Goal: Information Seeking & Learning: Get advice/opinions

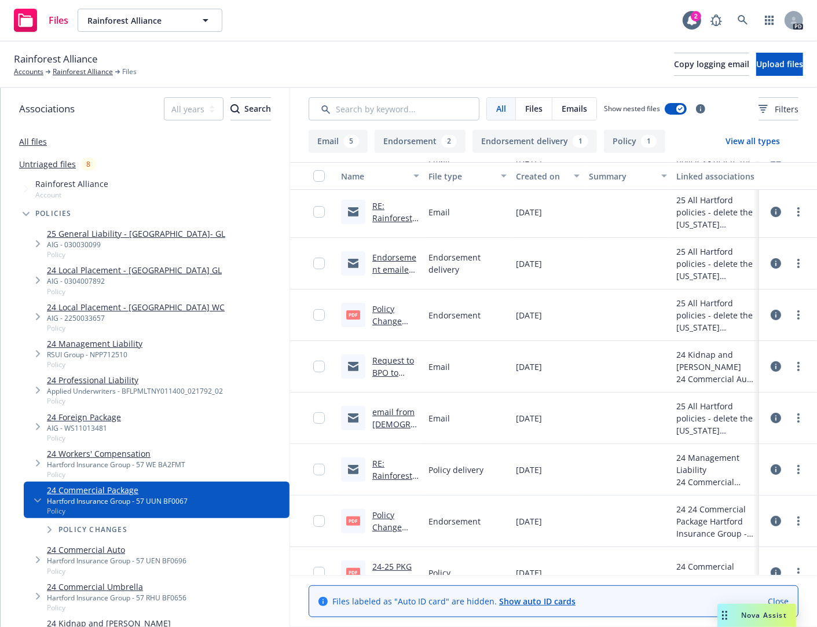
scroll to position [116, 0]
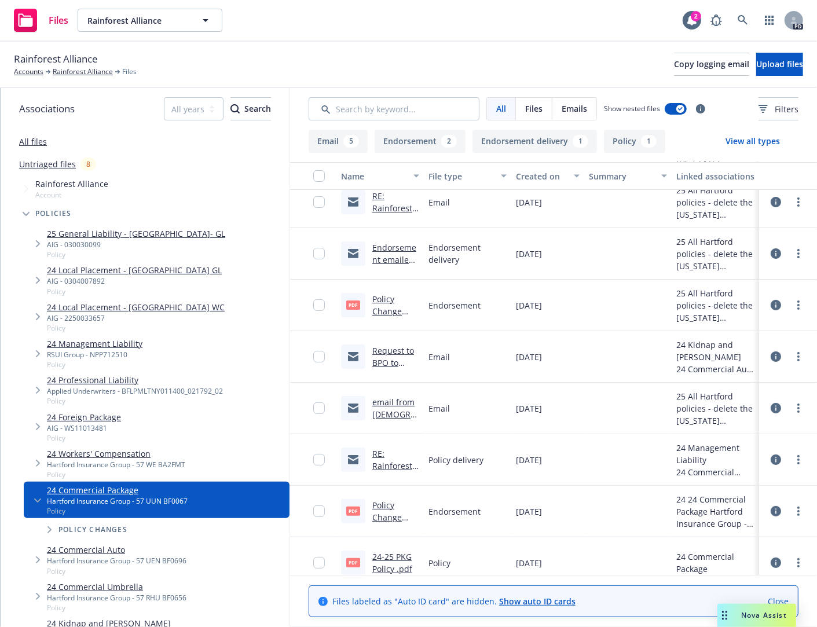
click at [387, 401] on link "email from [DEMOGRAPHIC_DATA] to [GEOGRAPHIC_DATA] to remove location.msg" at bounding box center [395, 451] width 46 height 108
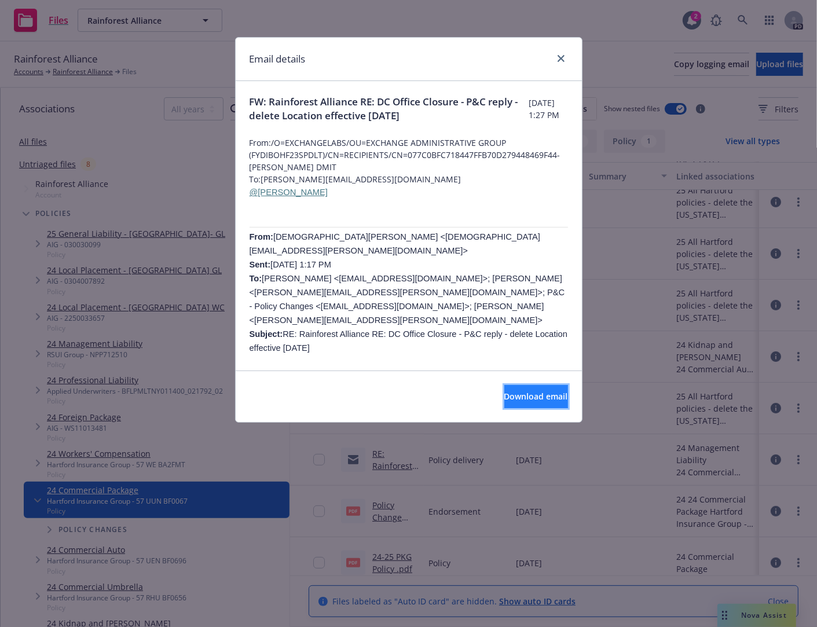
click at [507, 398] on span "Download email" at bounding box center [536, 396] width 64 height 11
click at [455, 355] on p at bounding box center [409, 362] width 318 height 14
click at [560, 62] on link "close" at bounding box center [561, 59] width 14 height 14
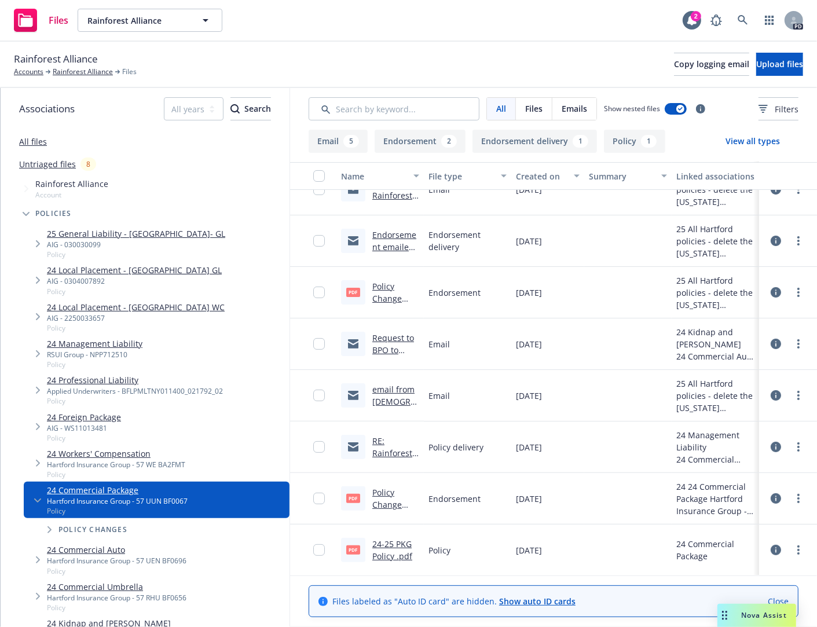
scroll to position [131, 0]
click at [372, 336] on link "Request to BPO to Ingest 24-25 Policies Rainforest Alliance" at bounding box center [393, 367] width 42 height 72
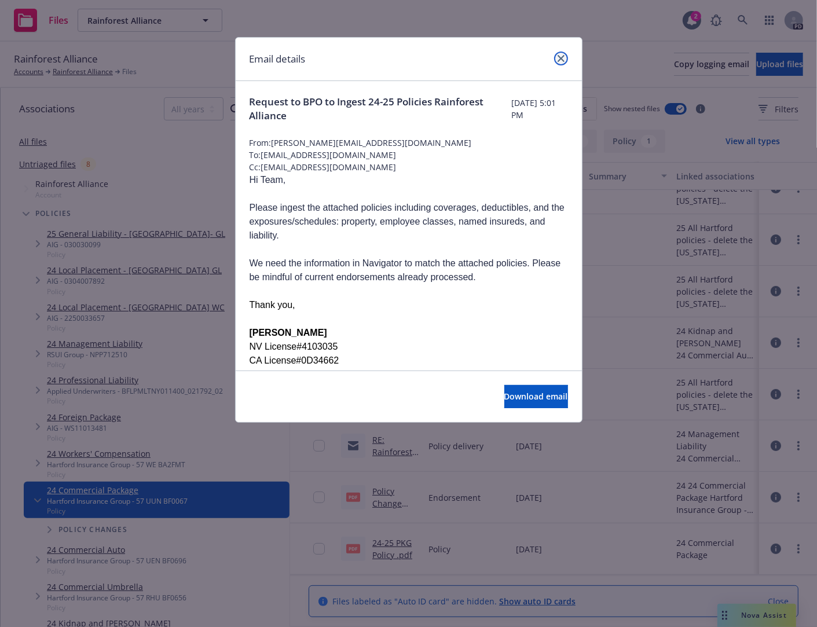
click at [559, 56] on icon "close" at bounding box center [561, 58] width 7 height 7
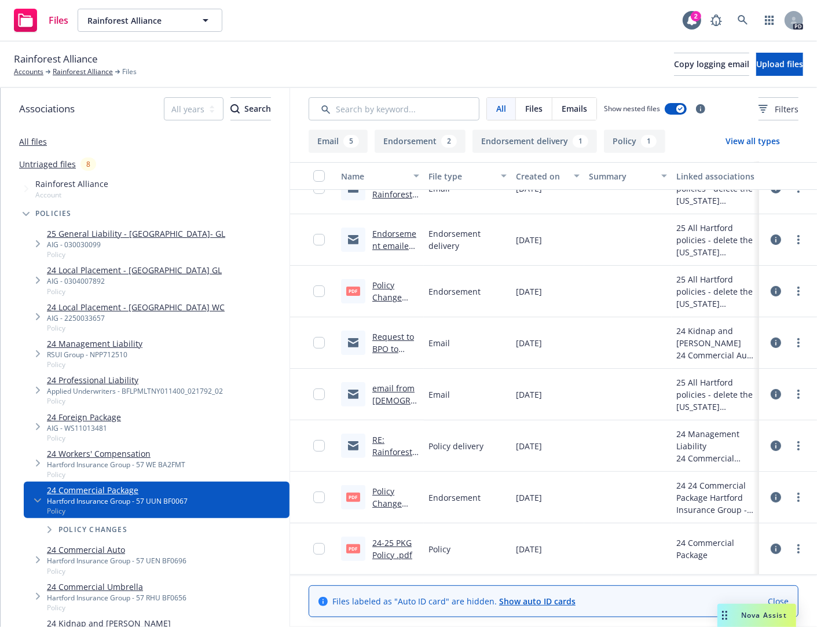
click at [378, 230] on link "Endorsement emailed to Insured Rainforest Alliance Hartford Package and Workers…" at bounding box center [395, 318] width 47 height 181
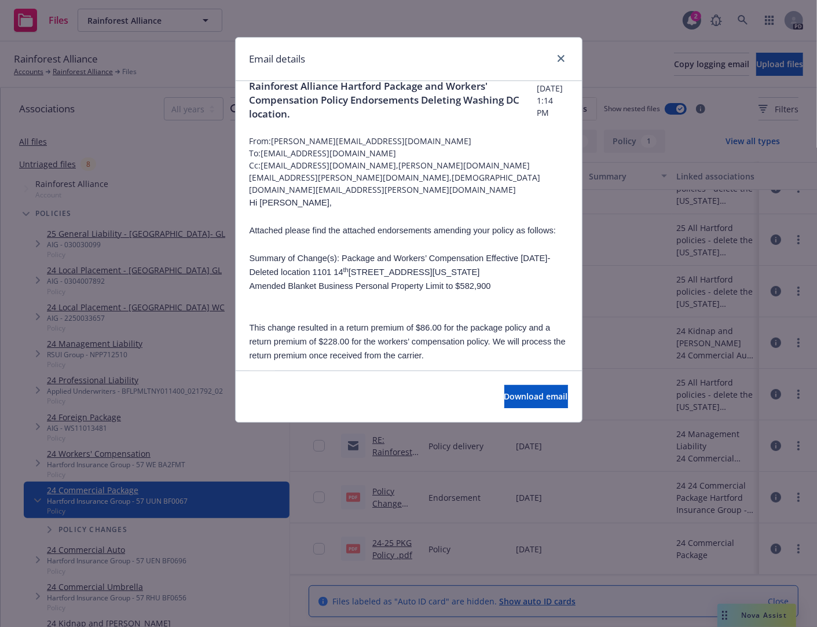
scroll to position [0, 0]
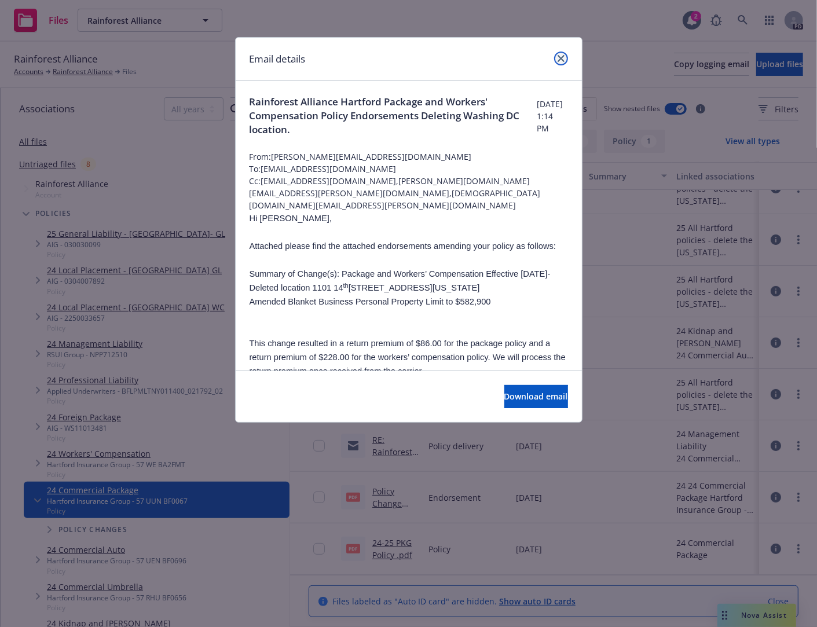
click at [559, 53] on link "close" at bounding box center [561, 59] width 14 height 14
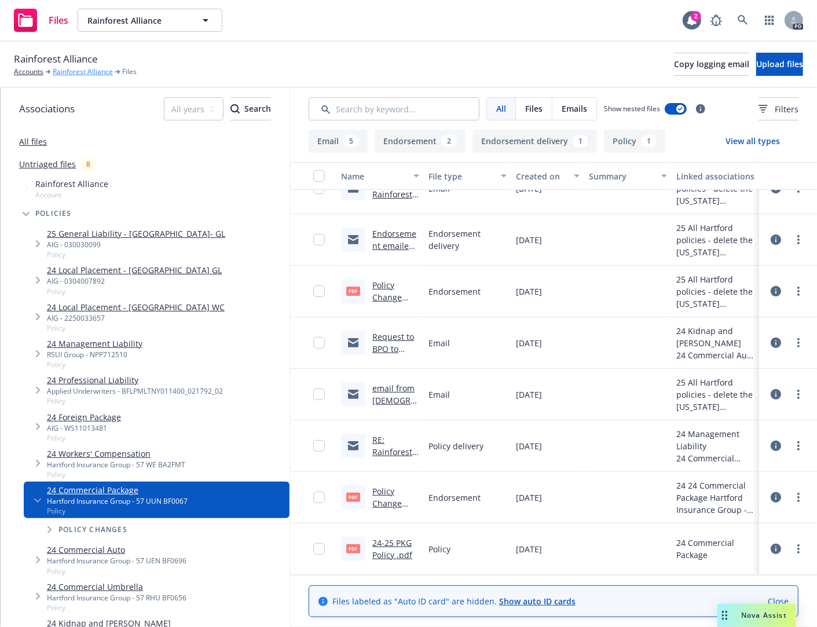
click at [88, 71] on link "Rainforest Alliance" at bounding box center [83, 72] width 60 height 10
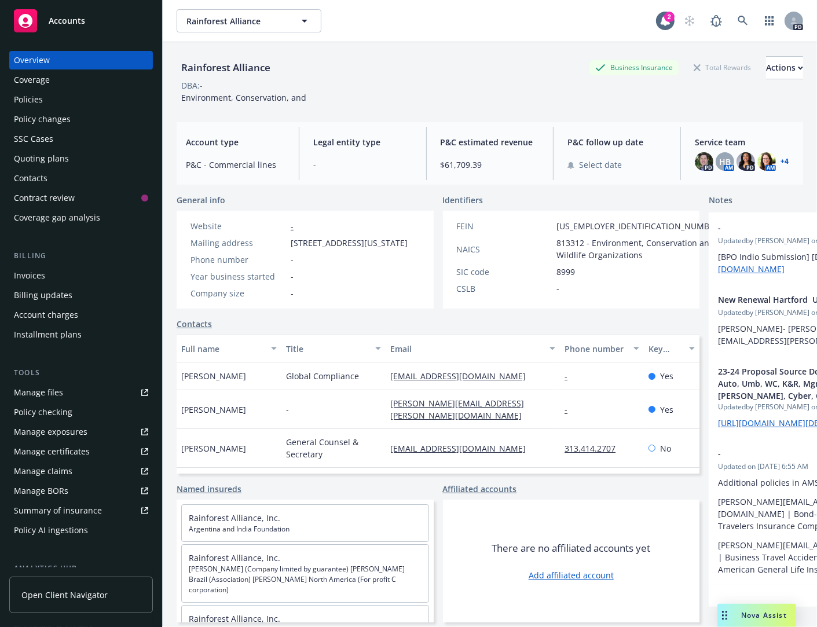
drag, startPoint x: 22, startPoint y: 97, endPoint x: 30, endPoint y: 96, distance: 7.6
click at [23, 97] on div "Policies" at bounding box center [28, 99] width 29 height 19
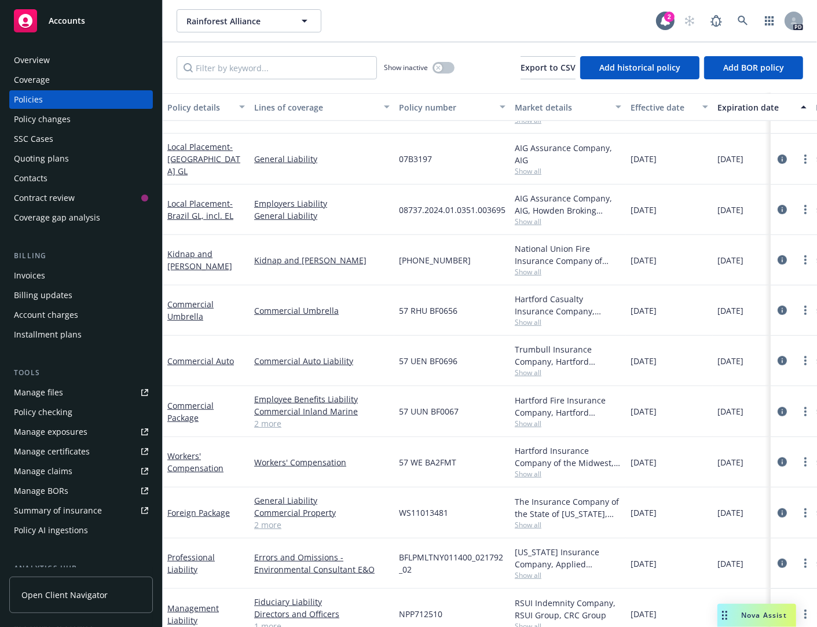
scroll to position [533, 0]
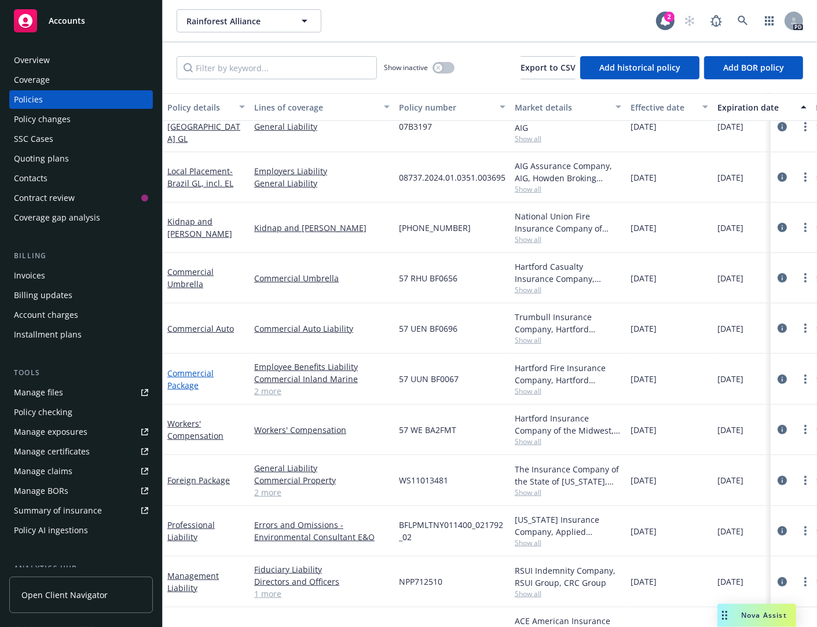
click at [190, 373] on link "Commercial Package" at bounding box center [190, 379] width 46 height 23
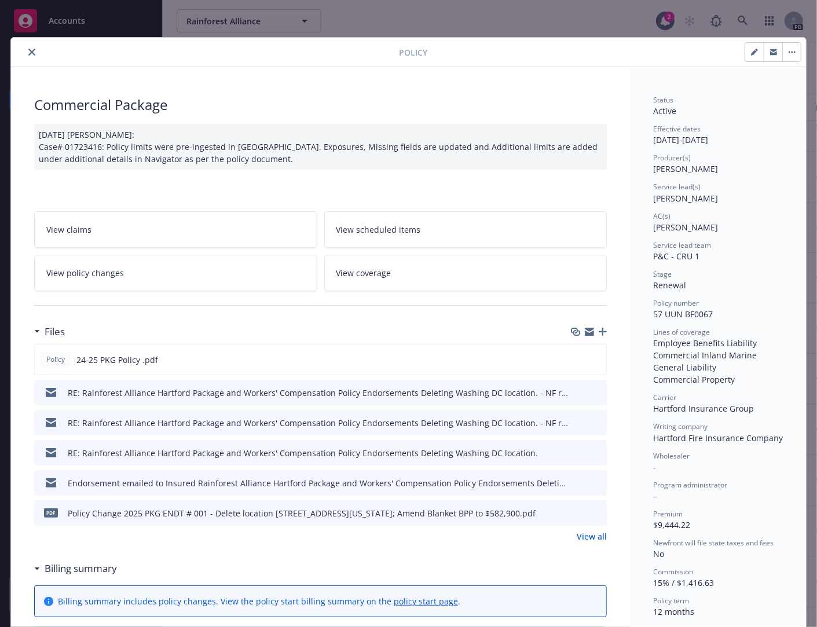
click at [594, 450] on icon "preview file" at bounding box center [596, 452] width 10 height 8
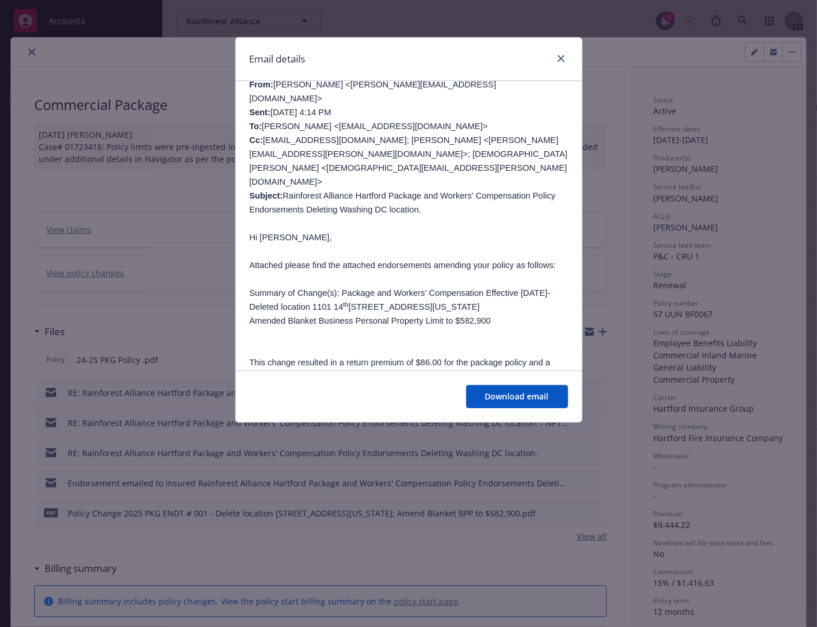
scroll to position [307, 0]
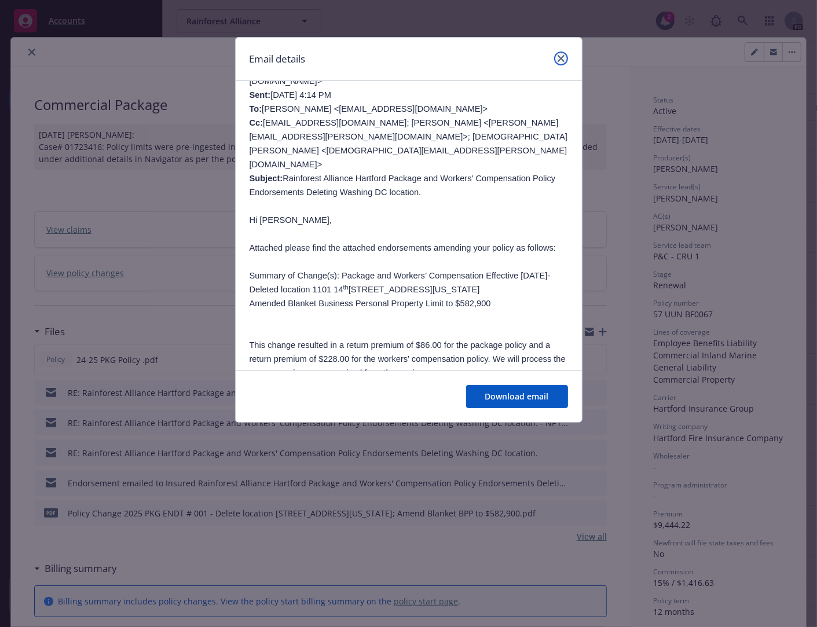
click at [559, 58] on icon "close" at bounding box center [561, 58] width 7 height 7
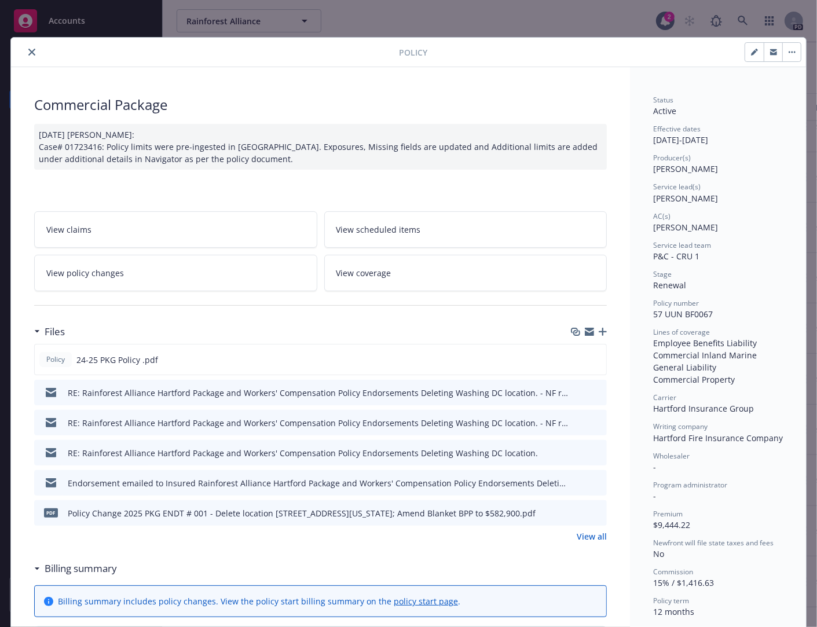
click at [591, 481] on icon "preview file" at bounding box center [596, 482] width 10 height 8
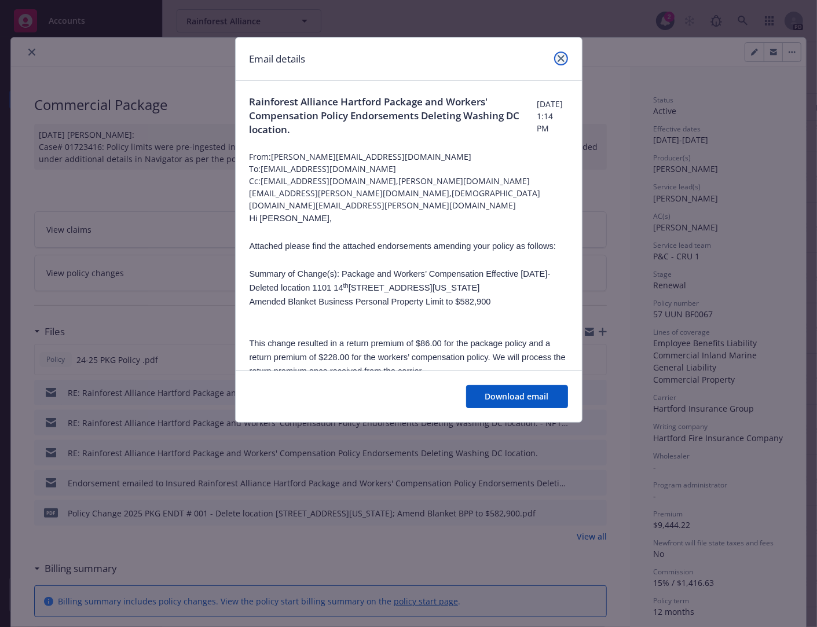
click at [558, 57] on icon "close" at bounding box center [561, 58] width 7 height 7
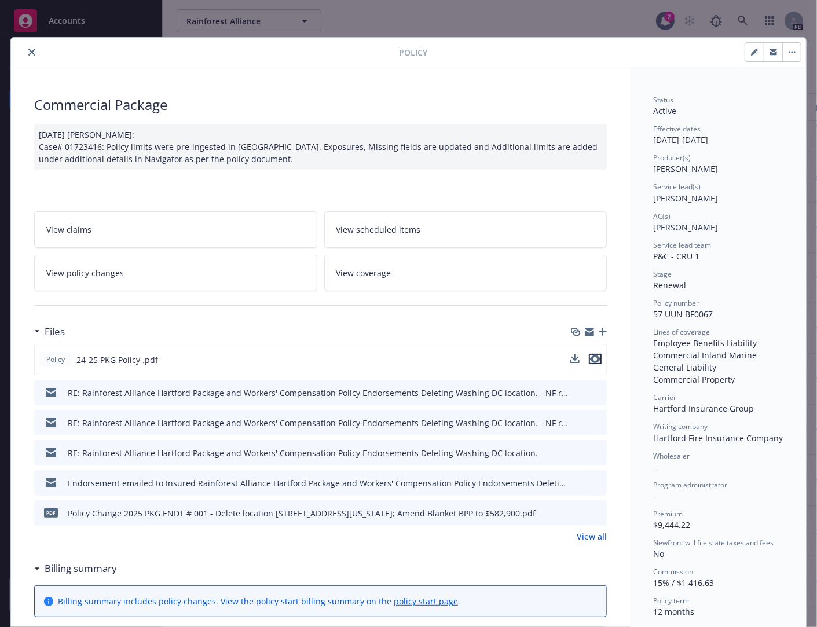
click at [591, 360] on icon "preview file" at bounding box center [595, 359] width 10 height 8
click at [28, 53] on icon "close" at bounding box center [31, 52] width 7 height 7
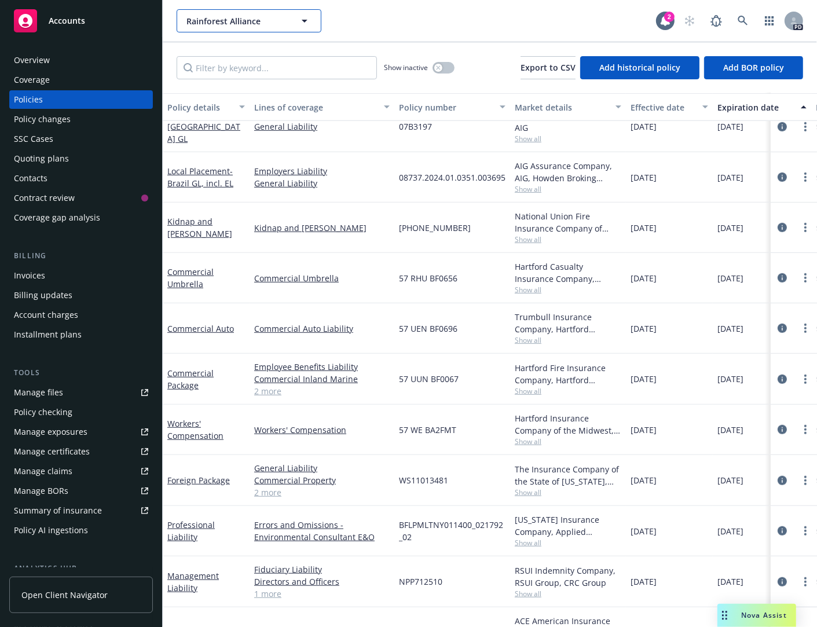
click at [306, 21] on icon "button" at bounding box center [305, 21] width 14 height 14
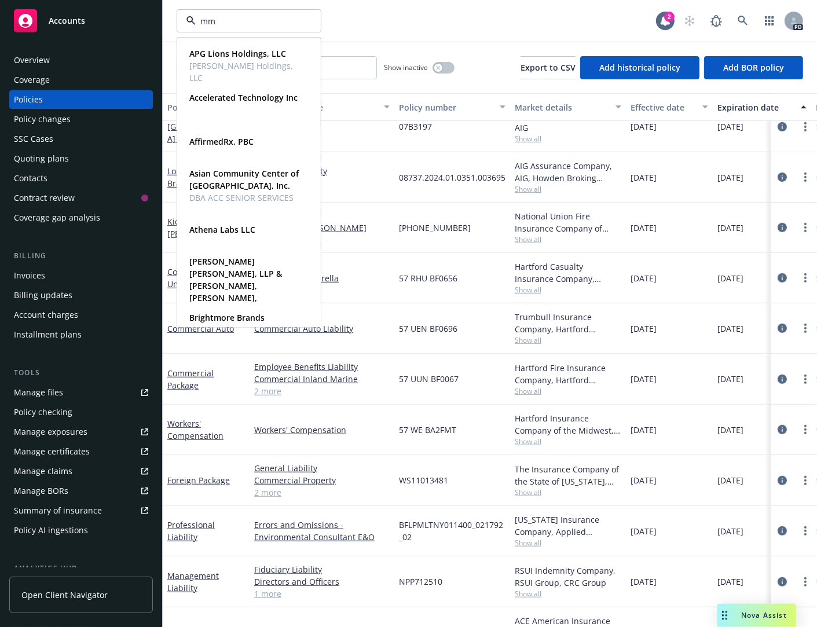
type input "mmm"
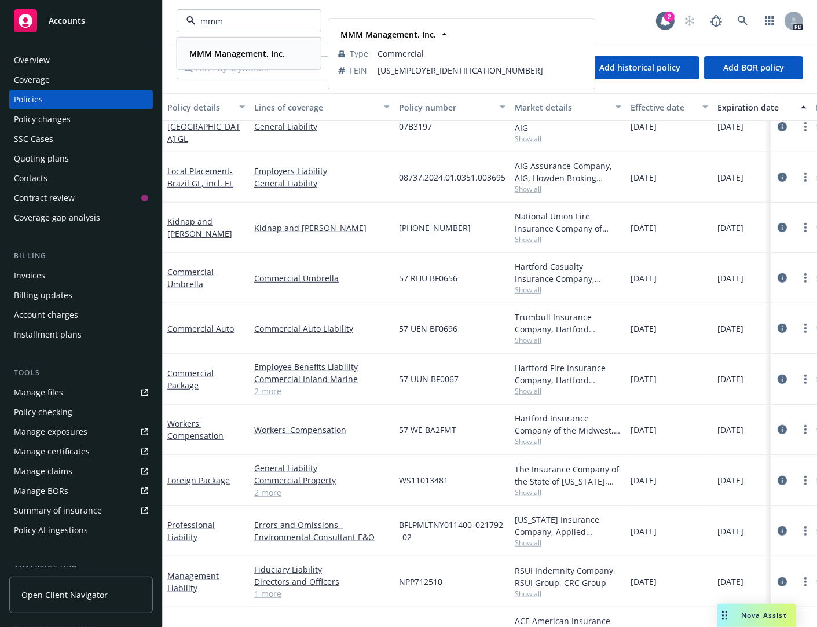
click at [269, 52] on strong "MMM Management, Inc." at bounding box center [237, 53] width 96 height 11
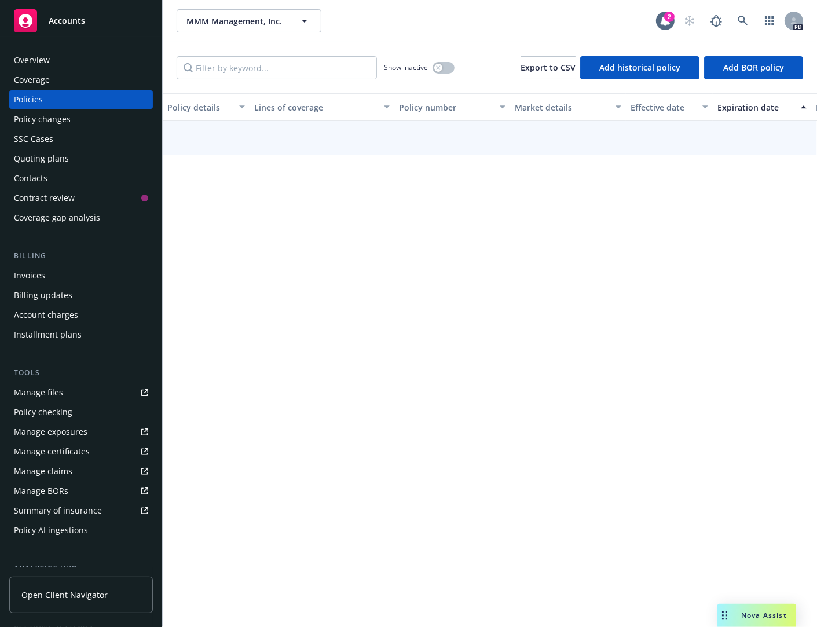
scroll to position [324, 0]
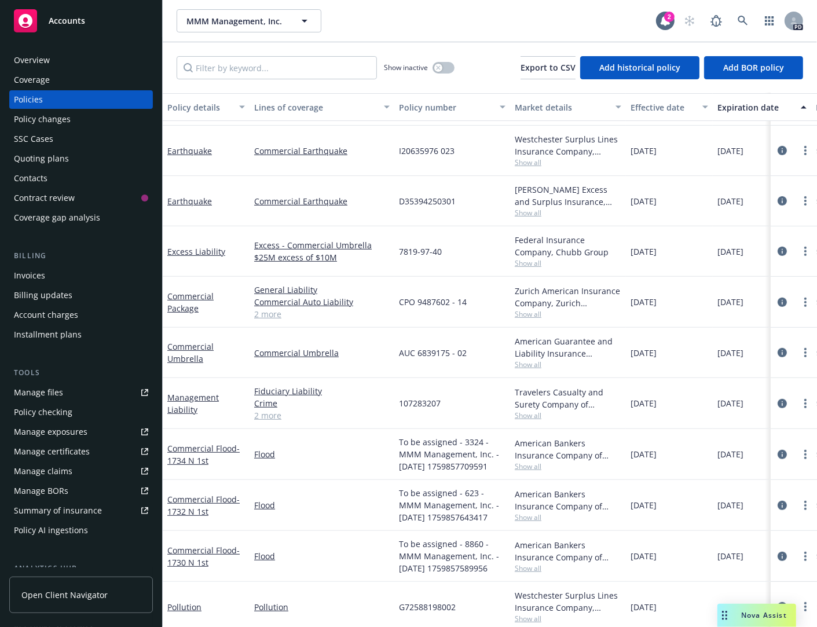
click at [36, 406] on div "Policy checking" at bounding box center [43, 412] width 58 height 19
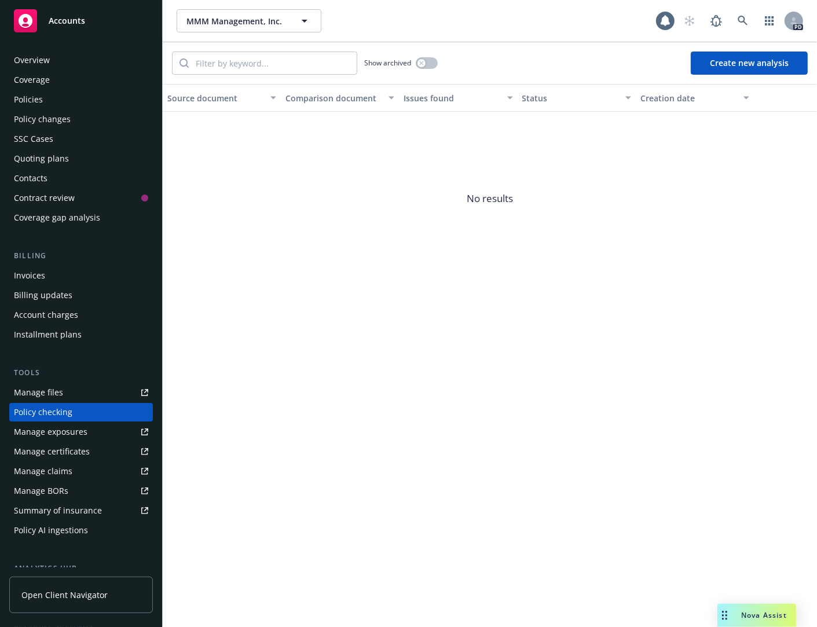
scroll to position [79, 0]
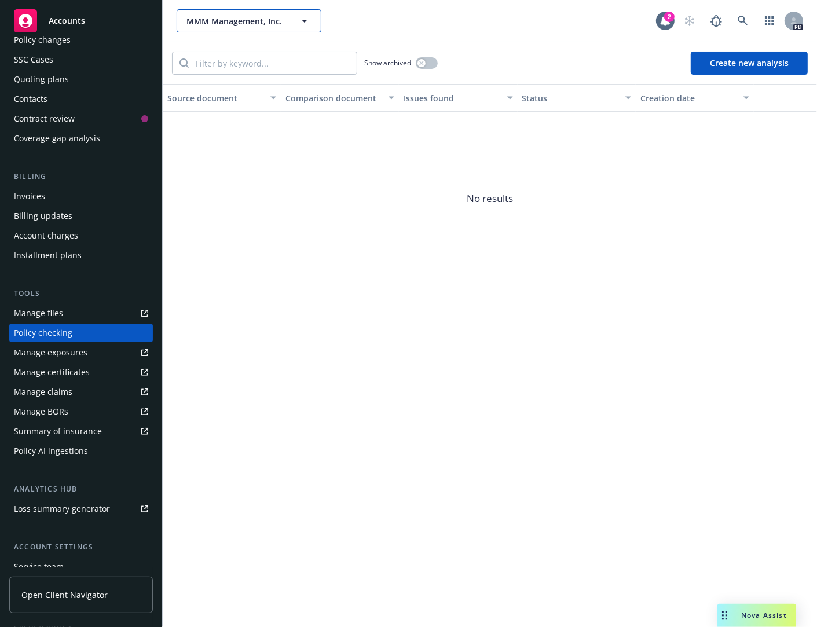
click at [307, 21] on icon "button" at bounding box center [305, 21] width 14 height 14
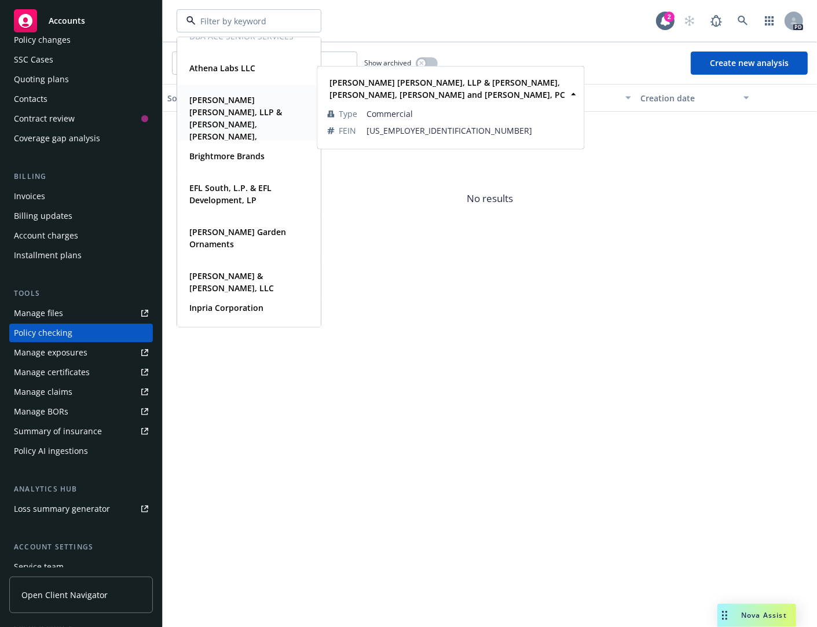
scroll to position [166, 0]
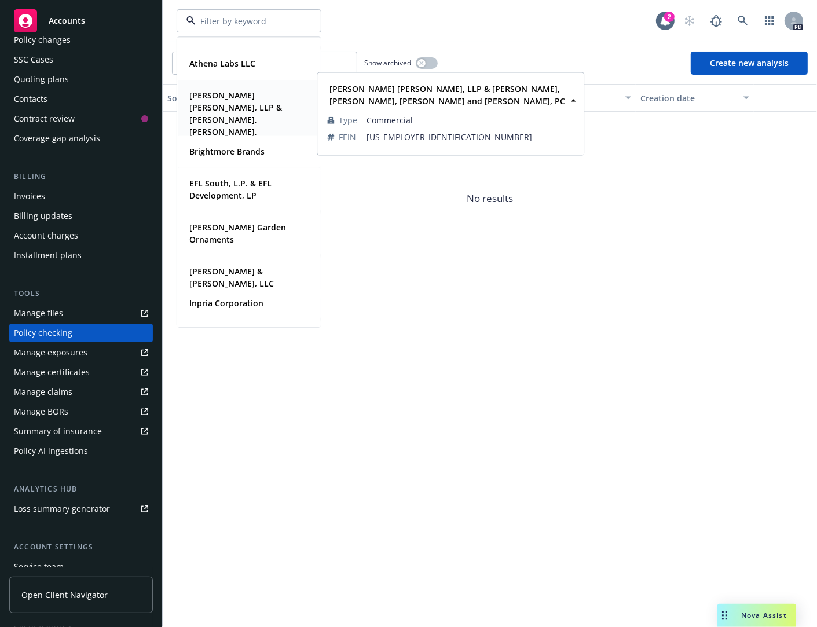
click at [242, 97] on strong "Bartko Pavia, LLP & Bartko, Zankel, Bunzel and Miller, PC" at bounding box center [235, 126] width 93 height 72
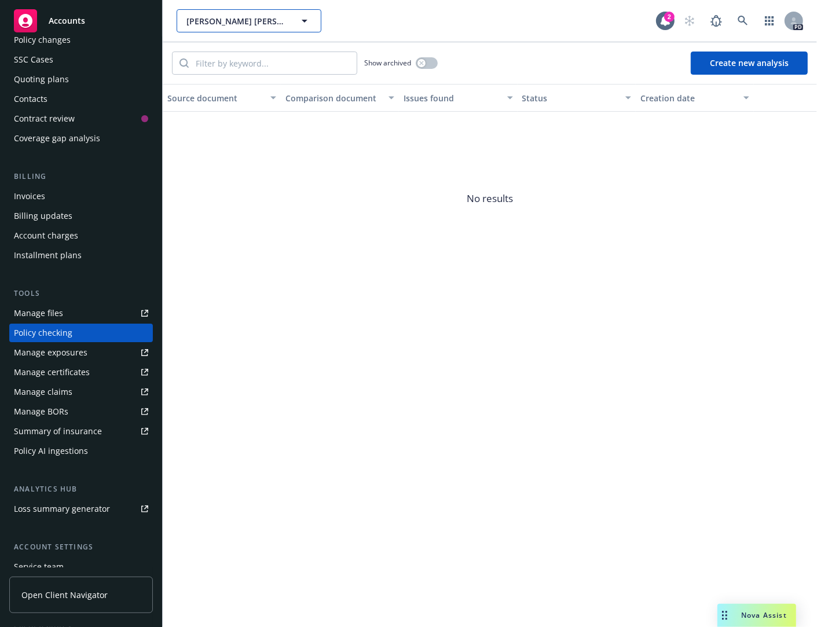
click at [304, 21] on icon "button" at bounding box center [305, 21] width 6 height 3
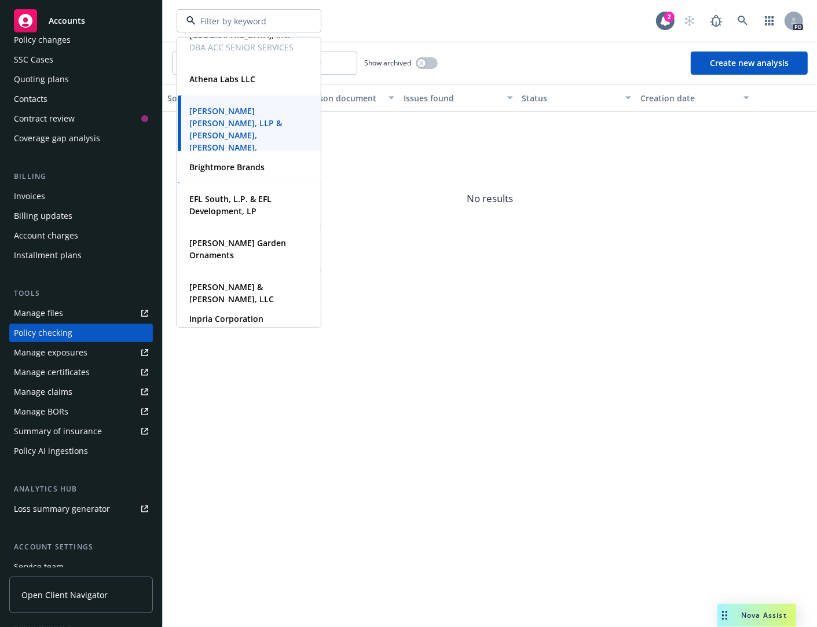
scroll to position [174, 0]
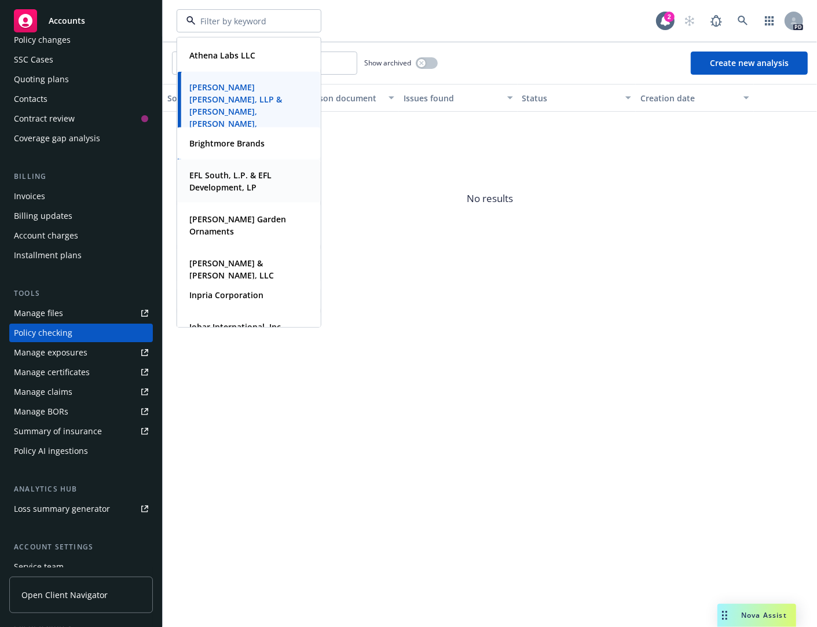
click at [206, 180] on strong "EFL South, L.P. & EFL Development, LP" at bounding box center [230, 181] width 82 height 23
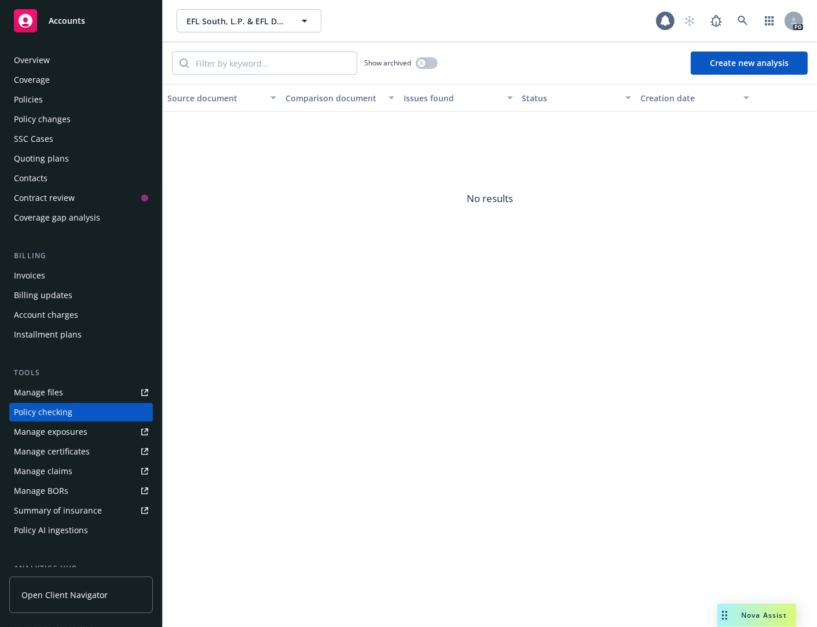
scroll to position [79, 0]
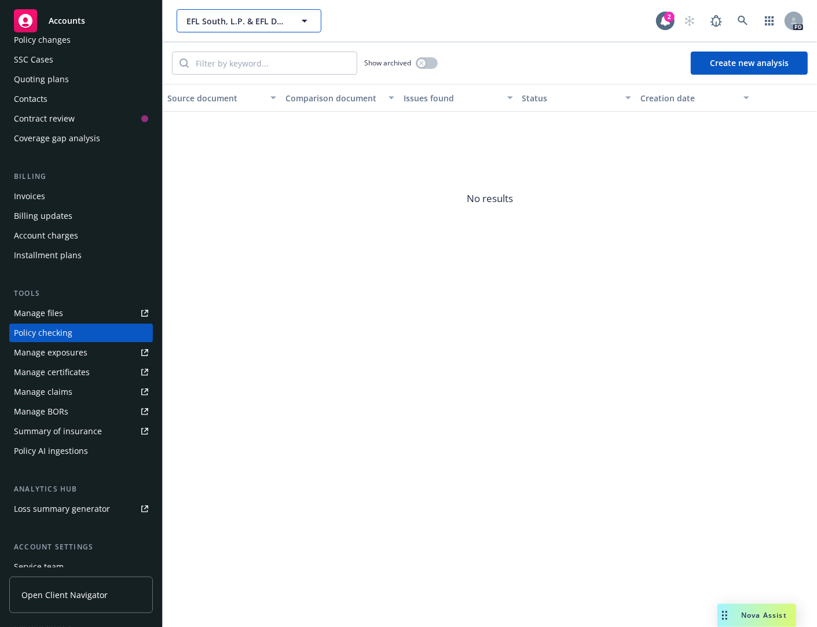
click at [303, 19] on icon "button" at bounding box center [305, 21] width 14 height 14
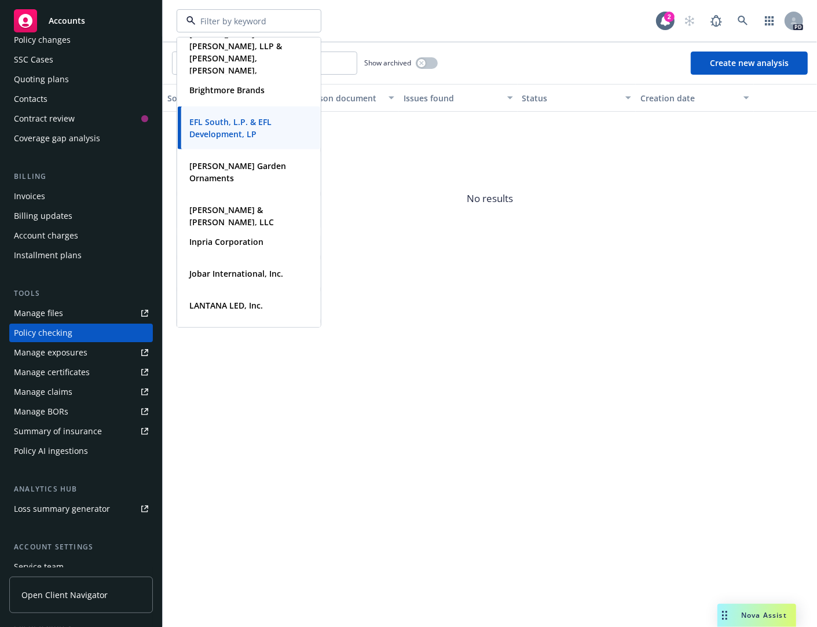
scroll to position [343, 0]
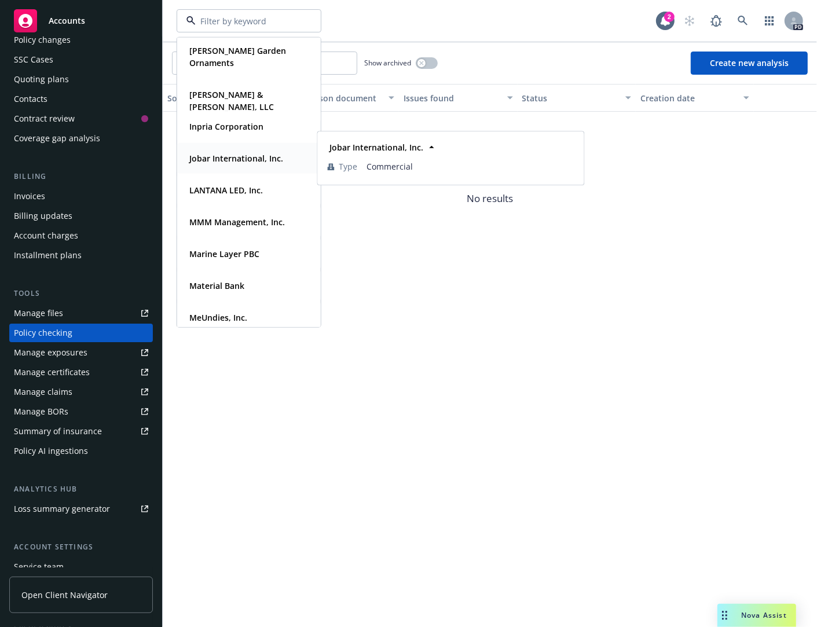
click at [207, 155] on strong "Jobar International, Inc." at bounding box center [236, 158] width 94 height 11
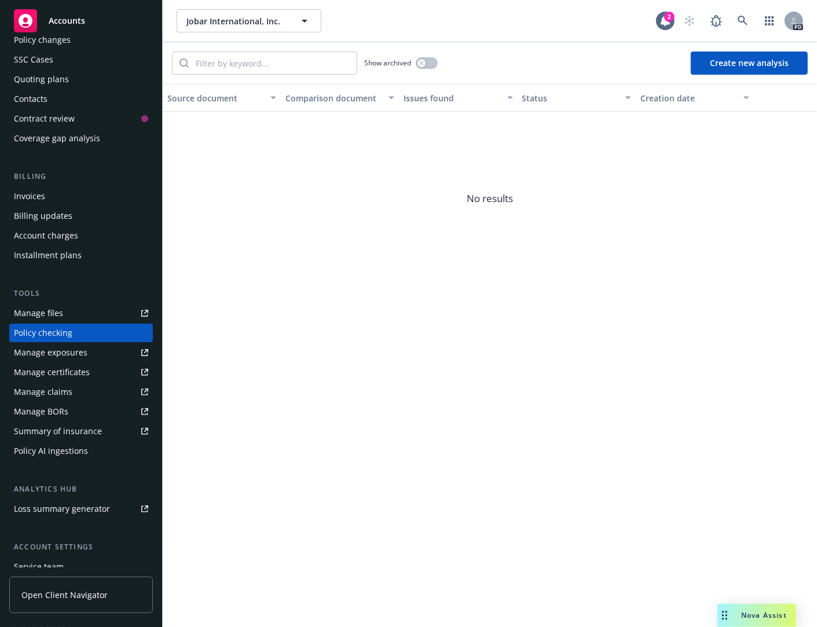
click at [441, 16] on div "Jobar International, Inc. Jobar International, Inc." at bounding box center [416, 20] width 479 height 23
click at [44, 331] on div "Policy checking" at bounding box center [43, 333] width 58 height 19
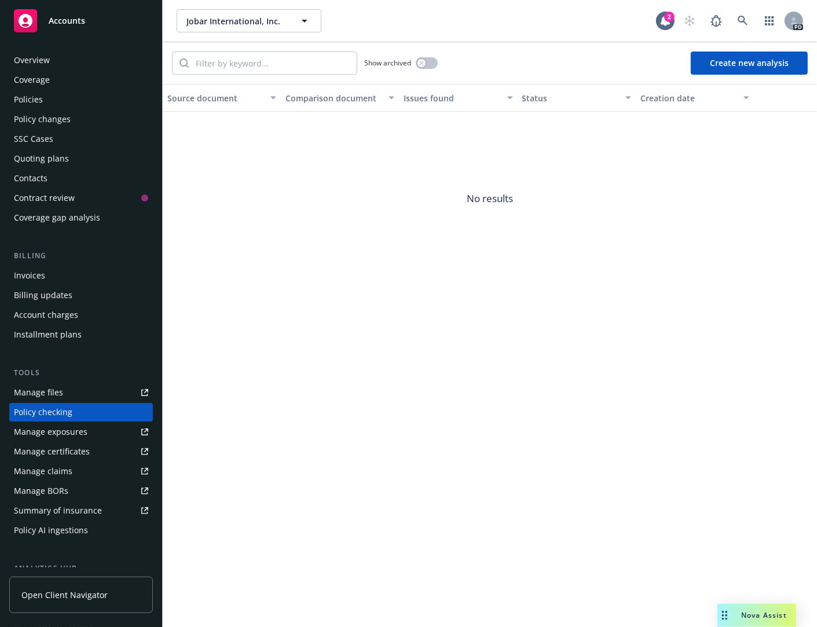
click at [22, 100] on div "Policies" at bounding box center [28, 99] width 29 height 19
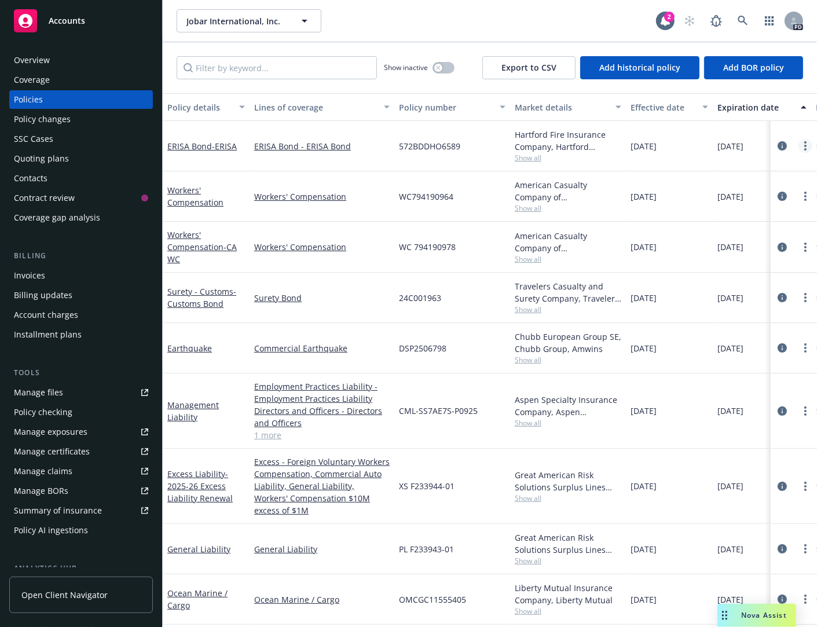
click at [798, 144] on link "more" at bounding box center [805, 146] width 14 height 14
click at [221, 165] on div "ERISA Bond - ERISA" at bounding box center [206, 146] width 87 height 50
click at [749, 614] on span "Nova Assist" at bounding box center [764, 615] width 46 height 10
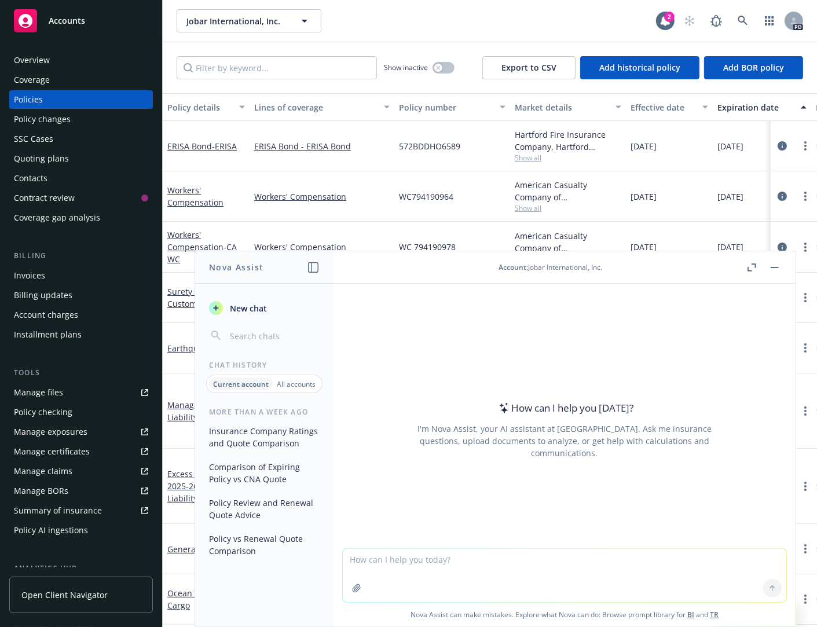
click at [371, 556] on textarea at bounding box center [565, 575] width 444 height 53
type textarea "policy checking tool"
click at [763, 585] on button at bounding box center [772, 588] width 19 height 19
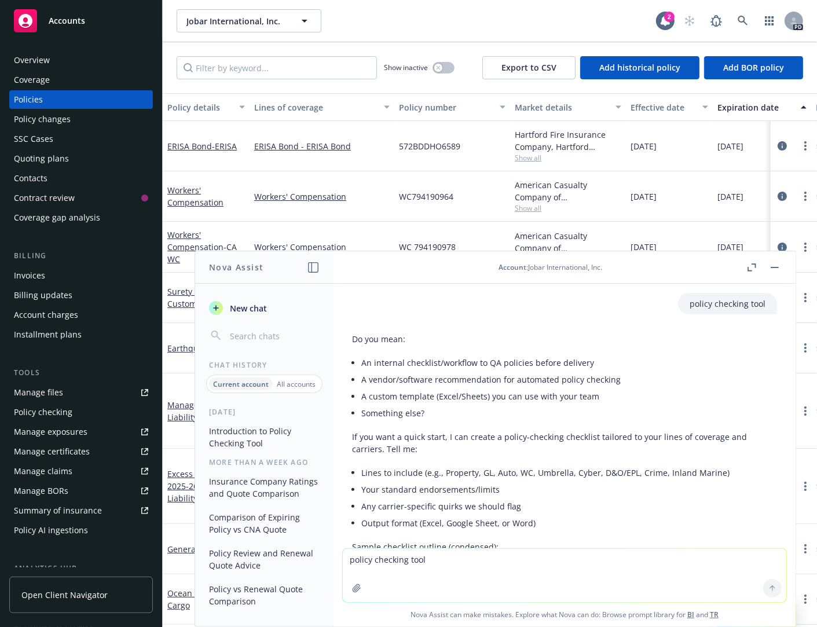
click at [368, 585] on textarea "policy checking tool" at bounding box center [565, 575] width 444 height 53
type textarea "how do i use the policy checking tool"
click at [768, 588] on icon at bounding box center [772, 588] width 8 height 8
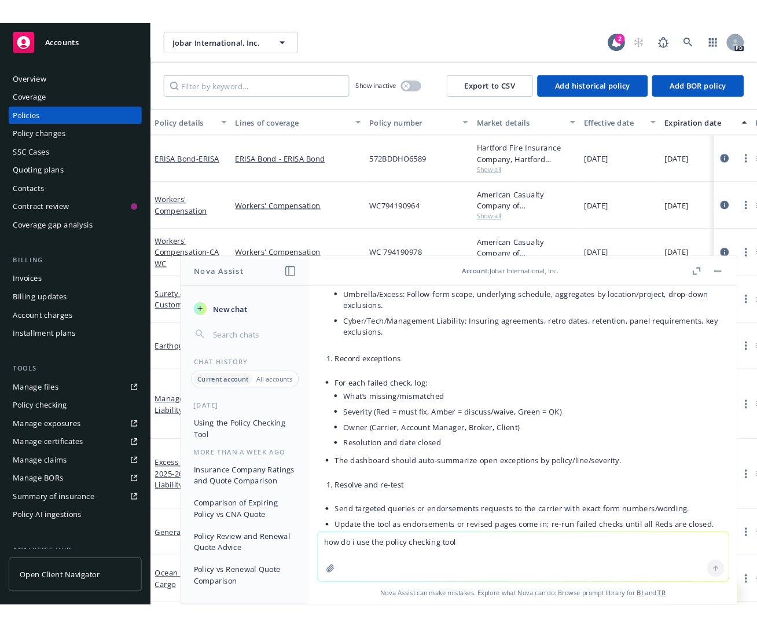
scroll to position [762, 0]
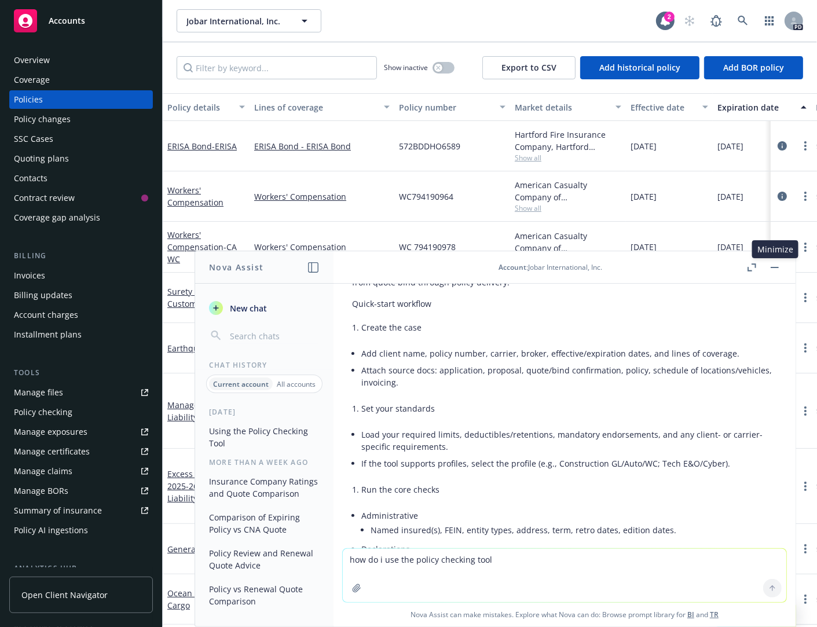
click at [777, 265] on button "button" at bounding box center [775, 268] width 14 height 14
